Goal: Task Accomplishment & Management: Manage account settings

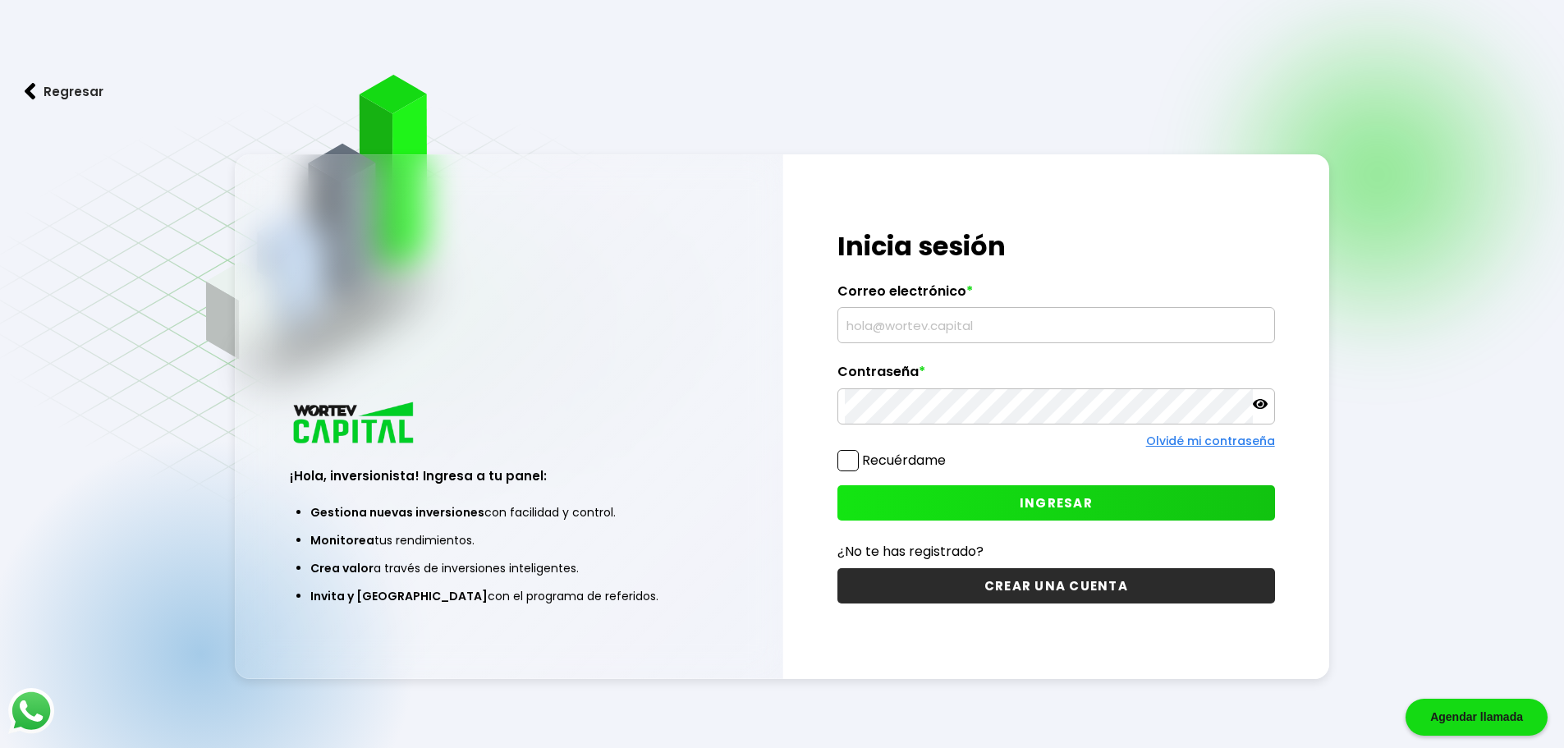
type input "[PERSON_NAME][EMAIL_ADDRESS][DOMAIN_NAME]"
click at [1027, 503] on span "INGRESAR" at bounding box center [1056, 502] width 73 height 17
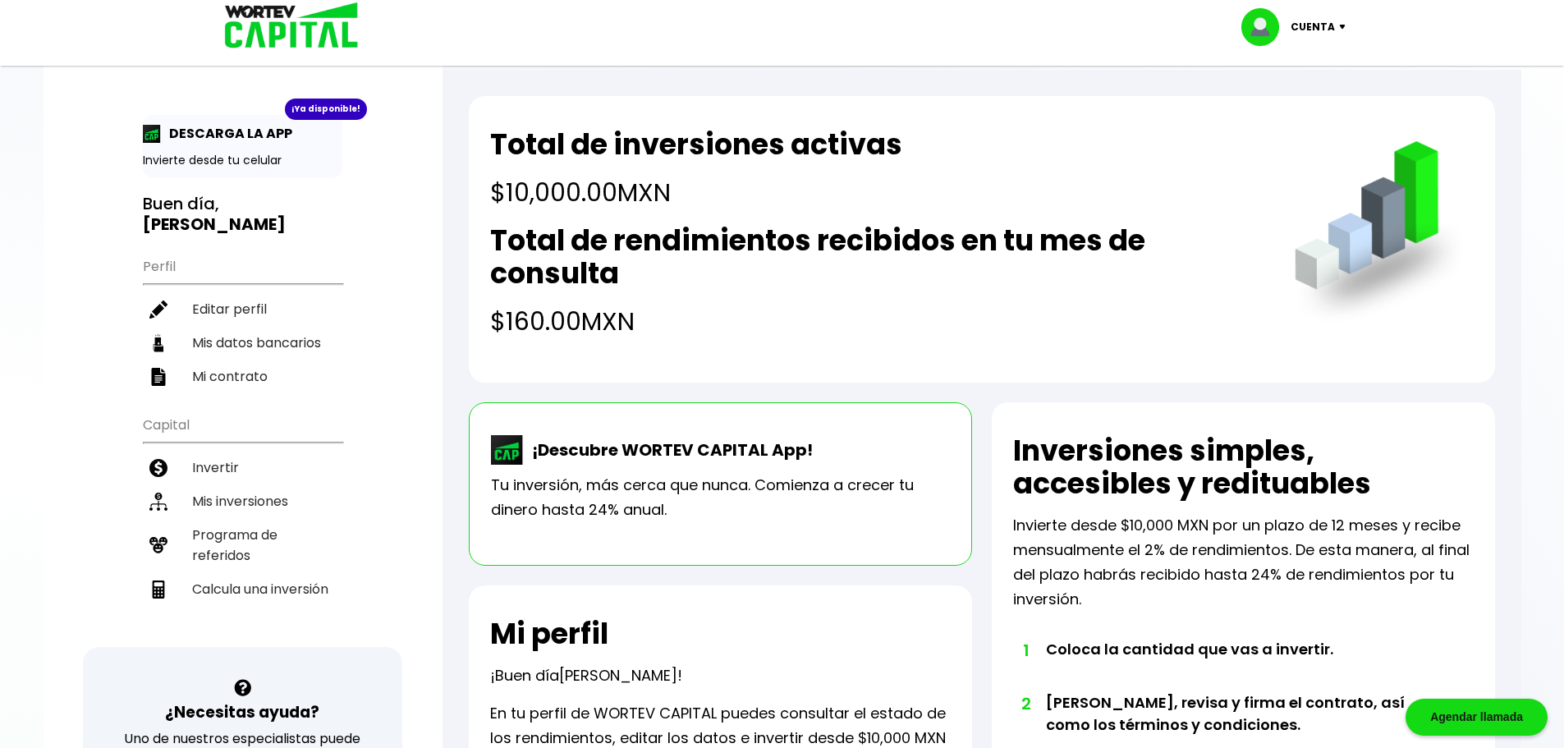
click at [1329, 31] on p "Cuenta" at bounding box center [1313, 27] width 44 height 25
click at [1294, 104] on li "Cerrar sesión" at bounding box center [1295, 110] width 131 height 34
